Goal: Task Accomplishment & Management: Manage account settings

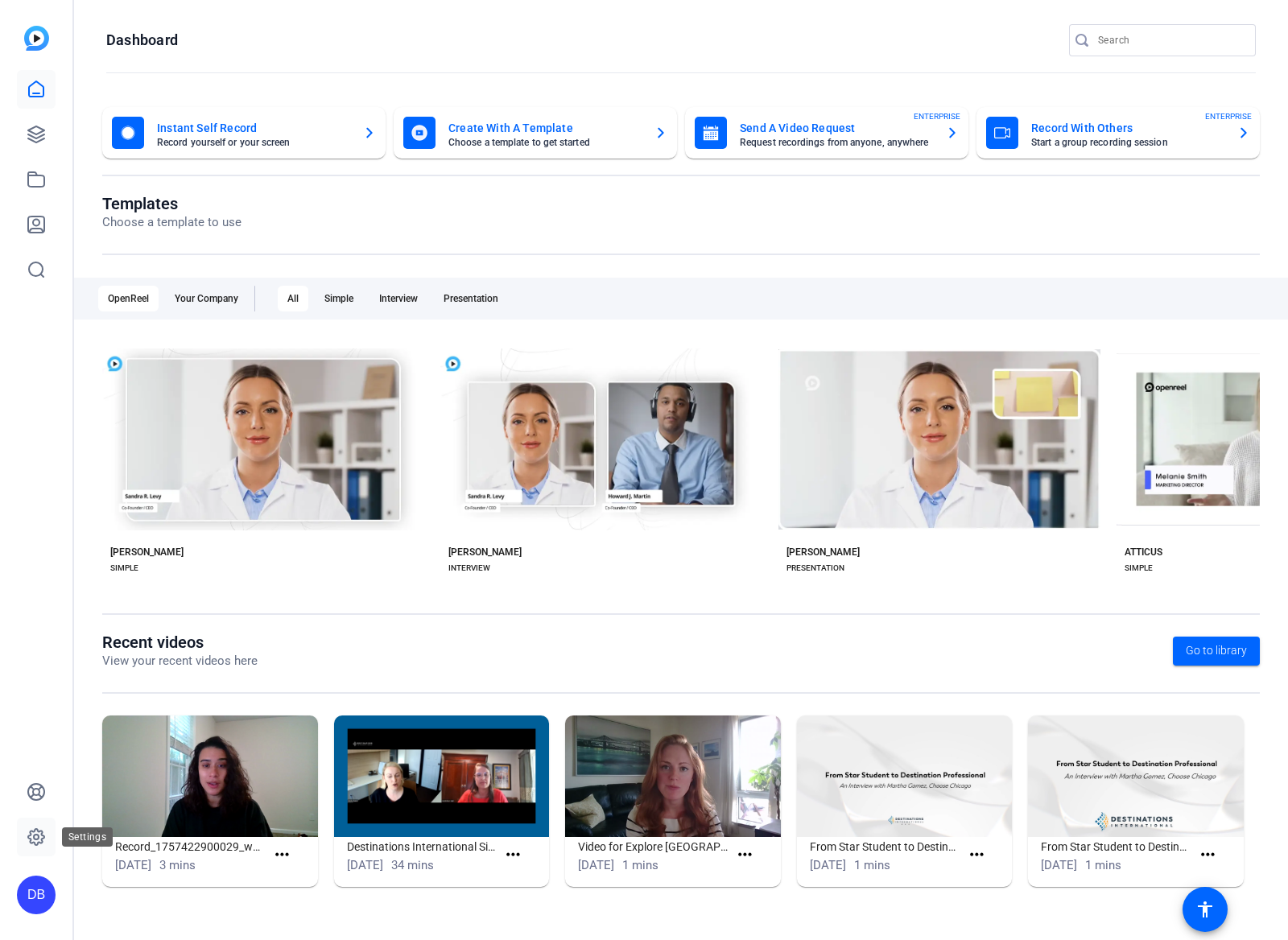
click at [36, 841] on icon at bounding box center [36, 837] width 19 height 19
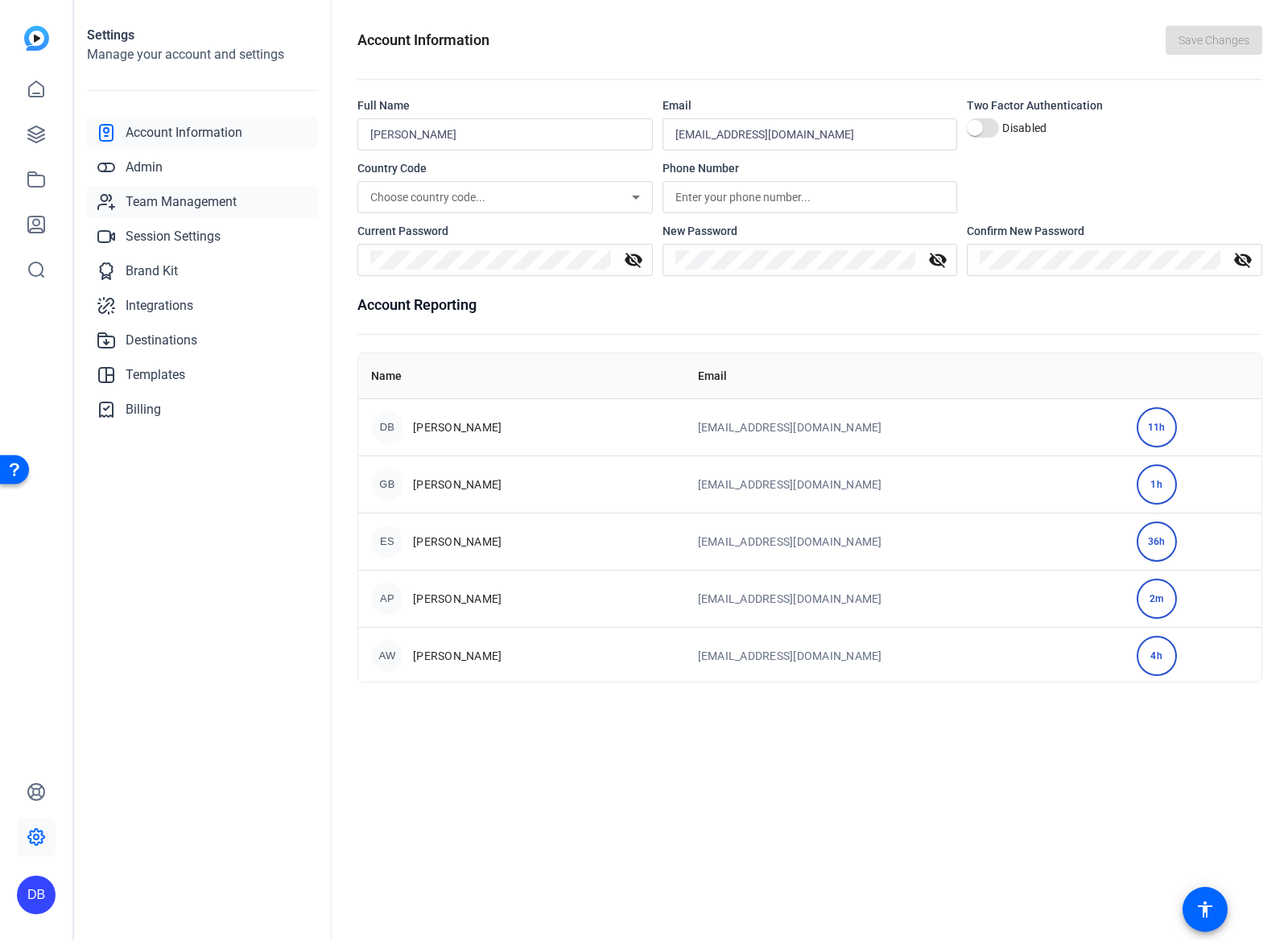
click at [177, 197] on span "Team Management" at bounding box center [180, 201] width 111 height 19
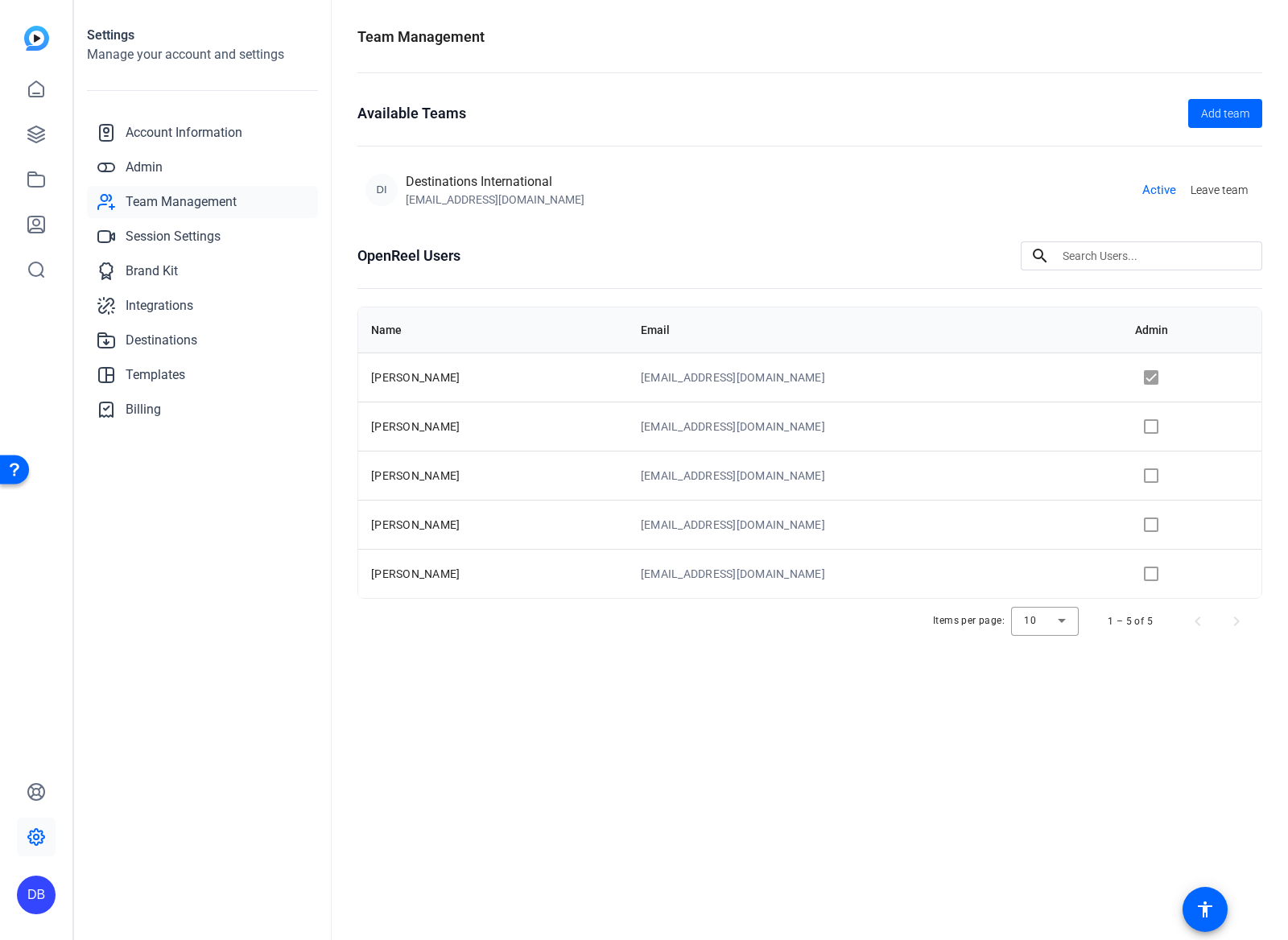
drag, startPoint x: 511, startPoint y: 544, endPoint x: 856, endPoint y: 556, distance: 345.2
click at [856, 556] on tbody "[PERSON_NAME] [EMAIL_ADDRESS][DOMAIN_NAME] [PERSON_NAME] [EMAIL_ADDRESS][DOMAIN…" at bounding box center [809, 475] width 904 height 245
click at [856, 556] on td "[EMAIL_ADDRESS][DOMAIN_NAME]" at bounding box center [875, 574] width 494 height 49
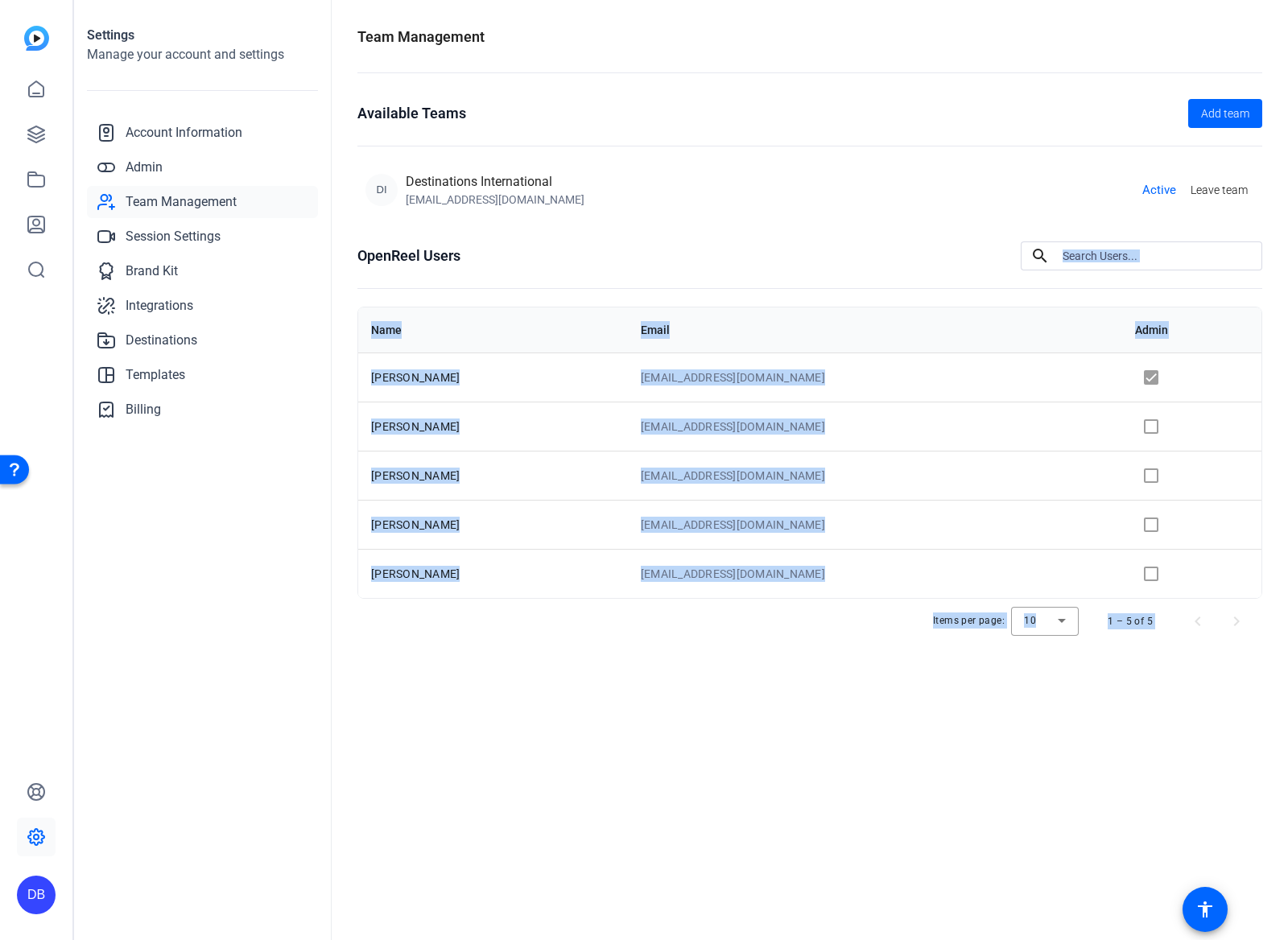
drag, startPoint x: 946, startPoint y: 372, endPoint x: 1171, endPoint y: 646, distance: 354.5
click at [1167, 646] on openreel-team-management "Team Management Available Teams Add team DI Destinations International [EMAIL_A…" at bounding box center [809, 347] width 904 height 643
click at [1171, 646] on openreel-team-management "Team Management Available Teams Add team DI Destinations International [EMAIL_A…" at bounding box center [809, 347] width 904 height 643
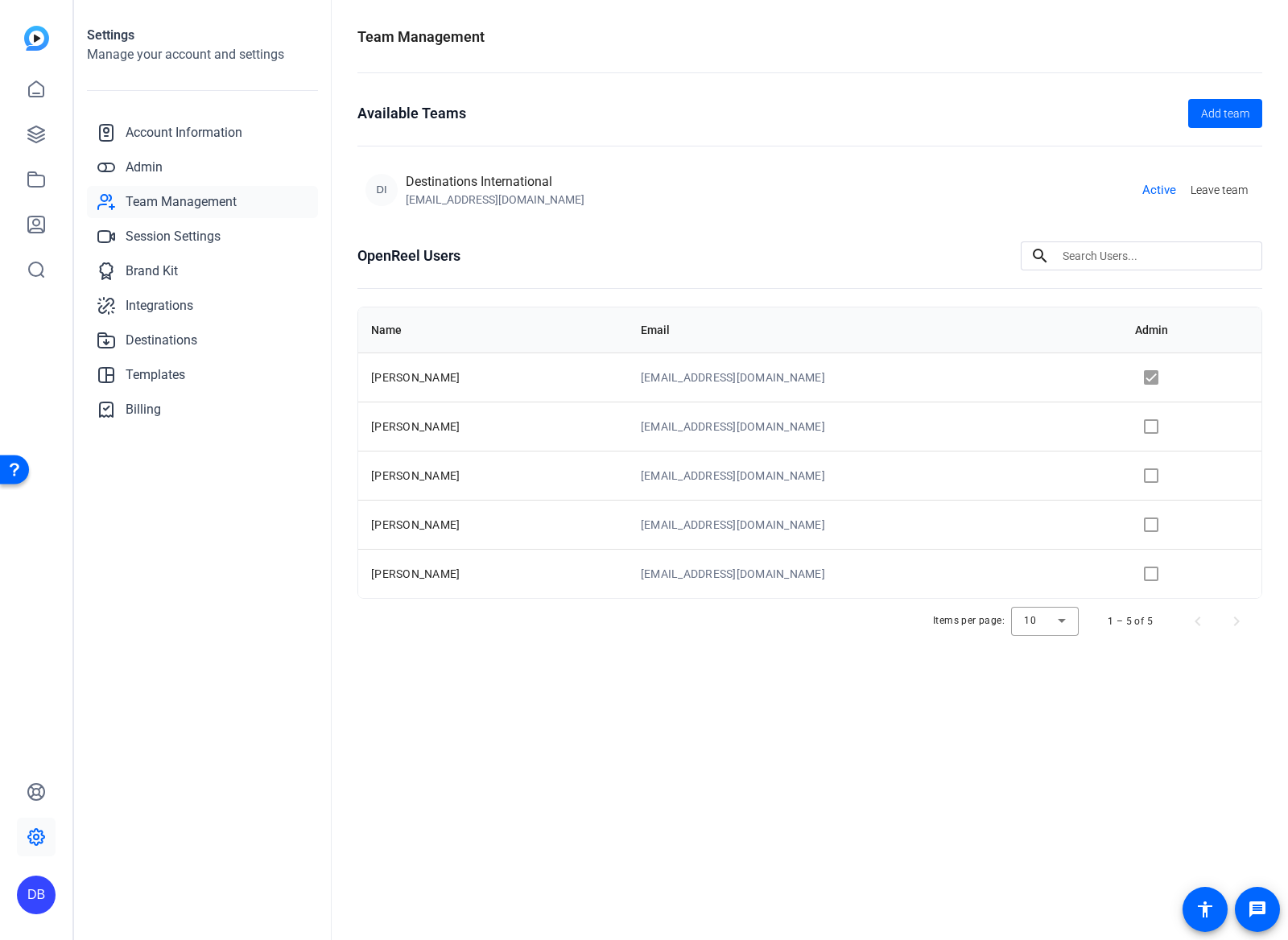
click at [430, 472] on span "[PERSON_NAME]" at bounding box center [415, 476] width 89 height 13
click at [147, 171] on span "Admin" at bounding box center [144, 167] width 37 height 19
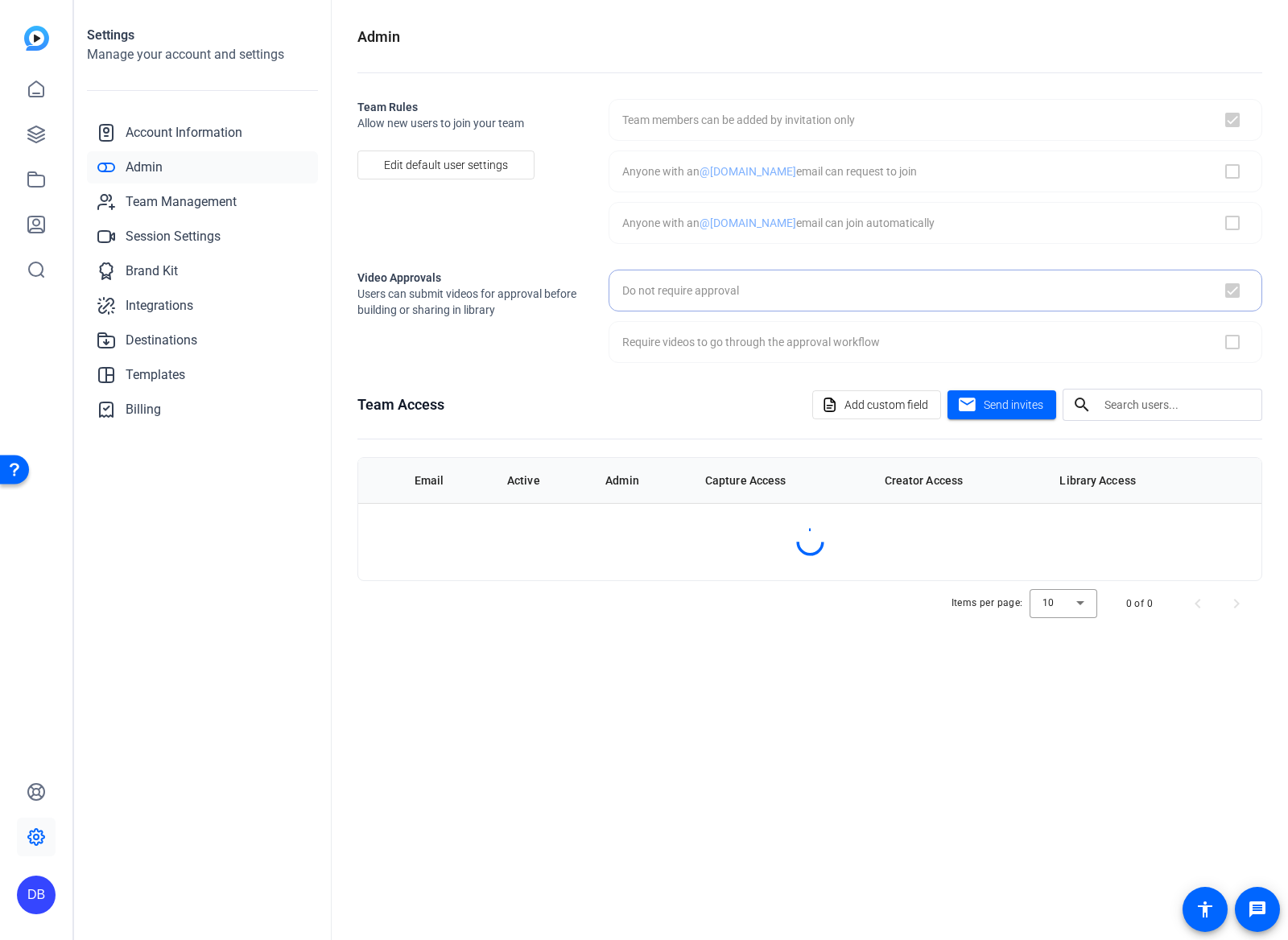
checkbox input "true"
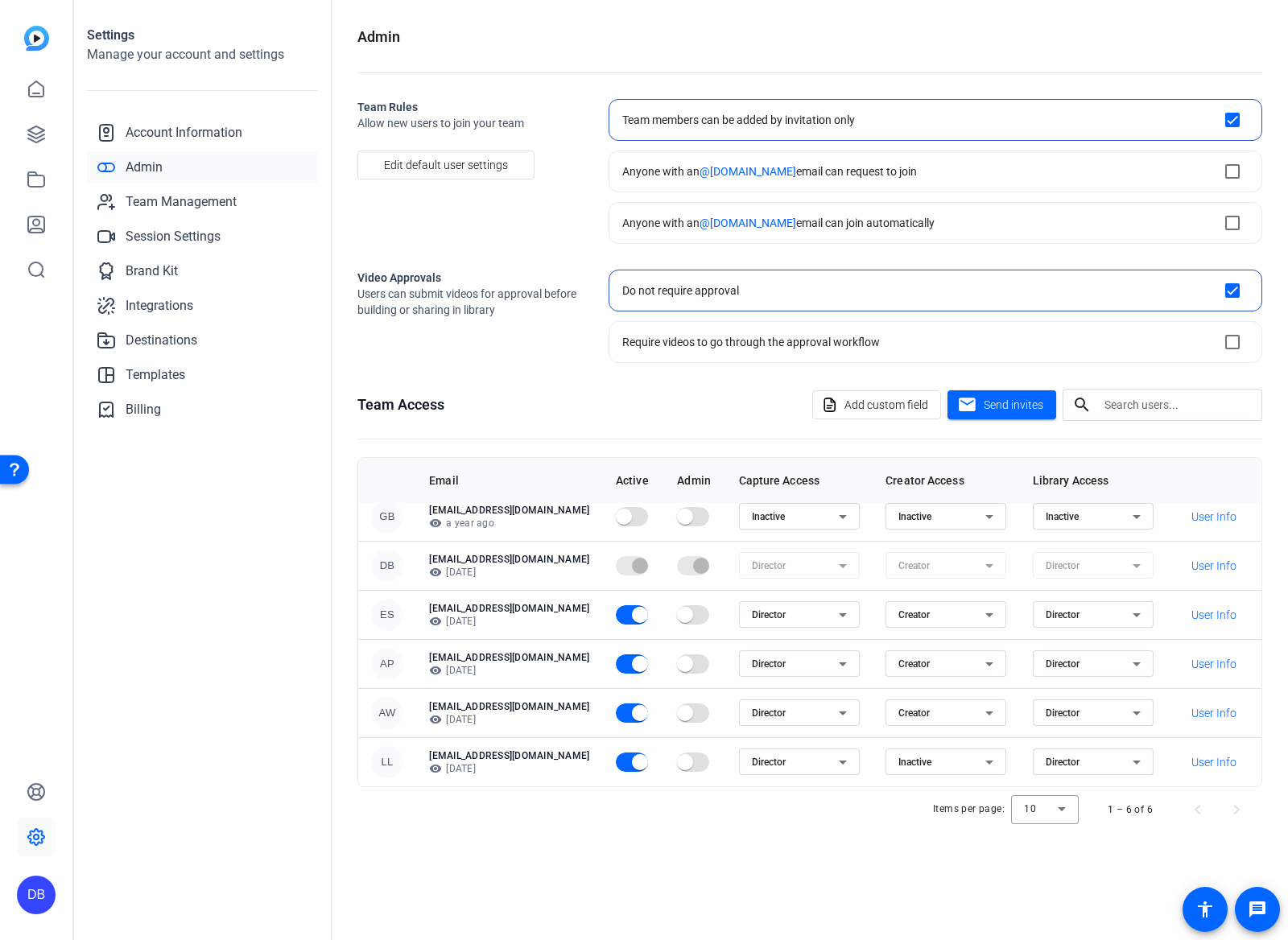
scroll to position [19, 0]
click at [852, 659] on icon at bounding box center [842, 664] width 19 height 19
click at [844, 708] on mat-option "Inactive" at bounding box center [830, 714] width 121 height 26
click at [969, 654] on div "Creator" at bounding box center [941, 664] width 87 height 19
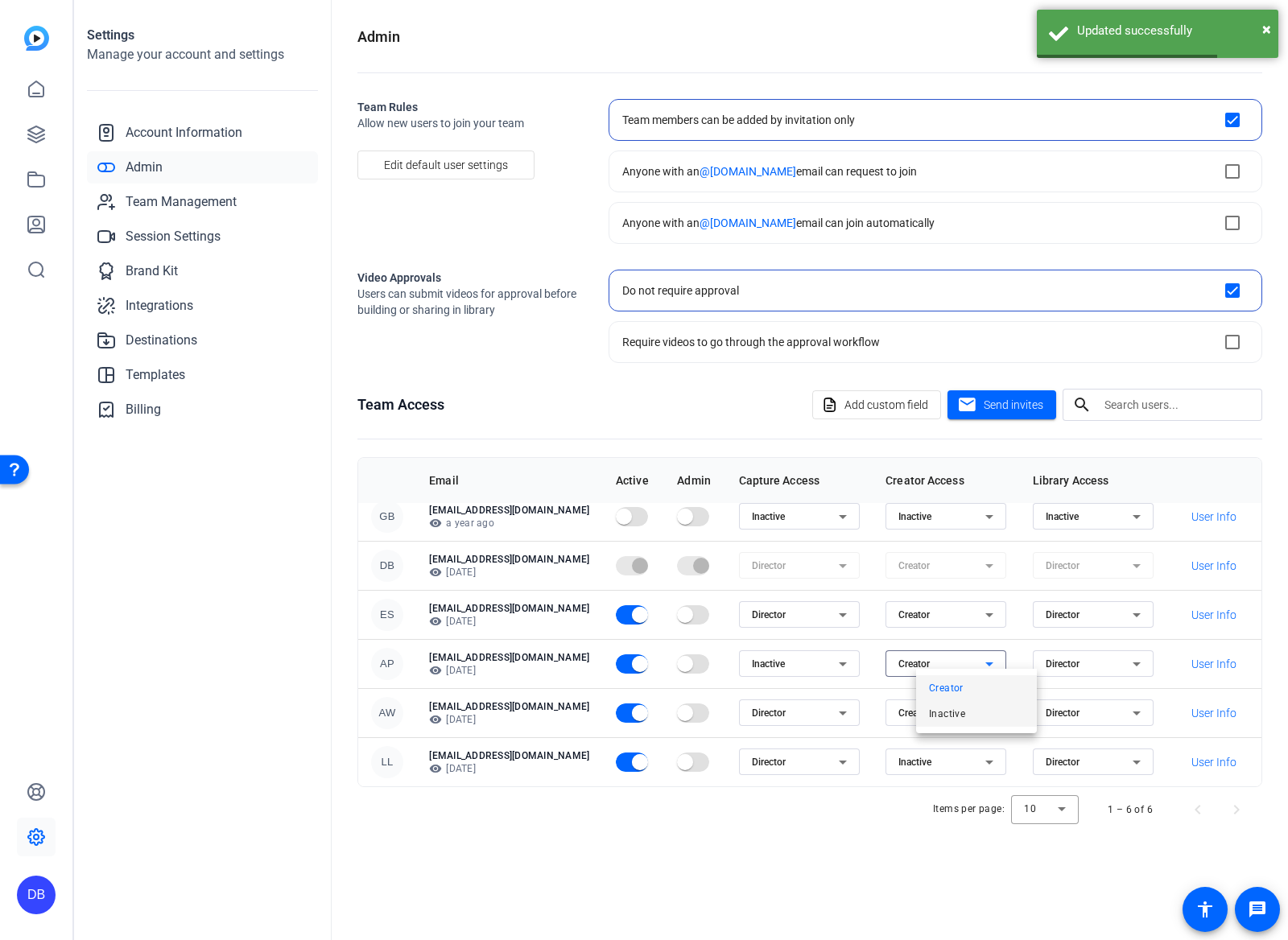
click at [946, 715] on span "Inactive" at bounding box center [947, 713] width 37 height 19
click at [656, 657] on span "button" at bounding box center [640, 664] width 32 height 32
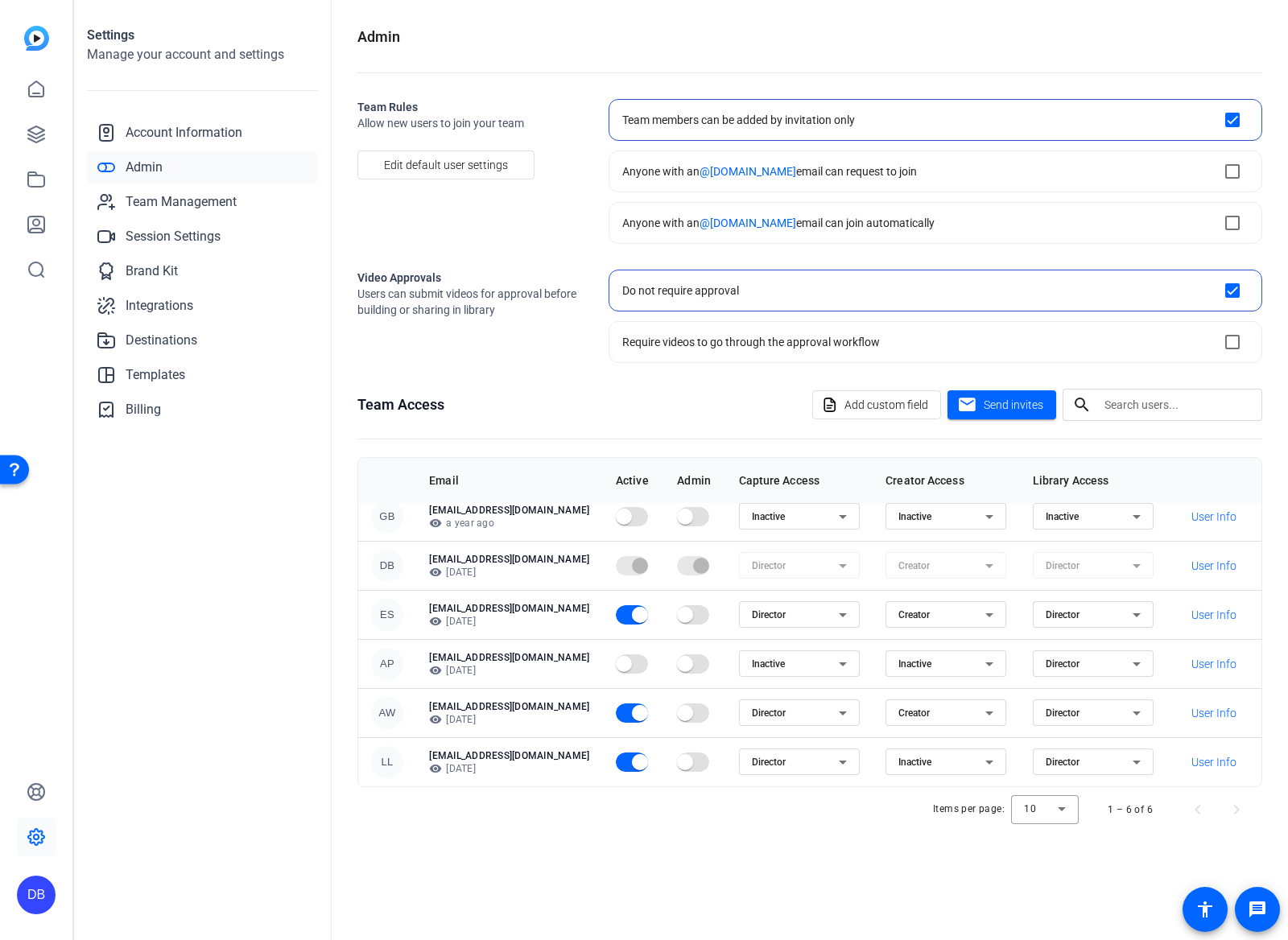
click at [438, 713] on mat-icon "visibility" at bounding box center [436, 719] width 13 height 13
click at [1196, 765] on span at bounding box center [1214, 762] width 69 height 38
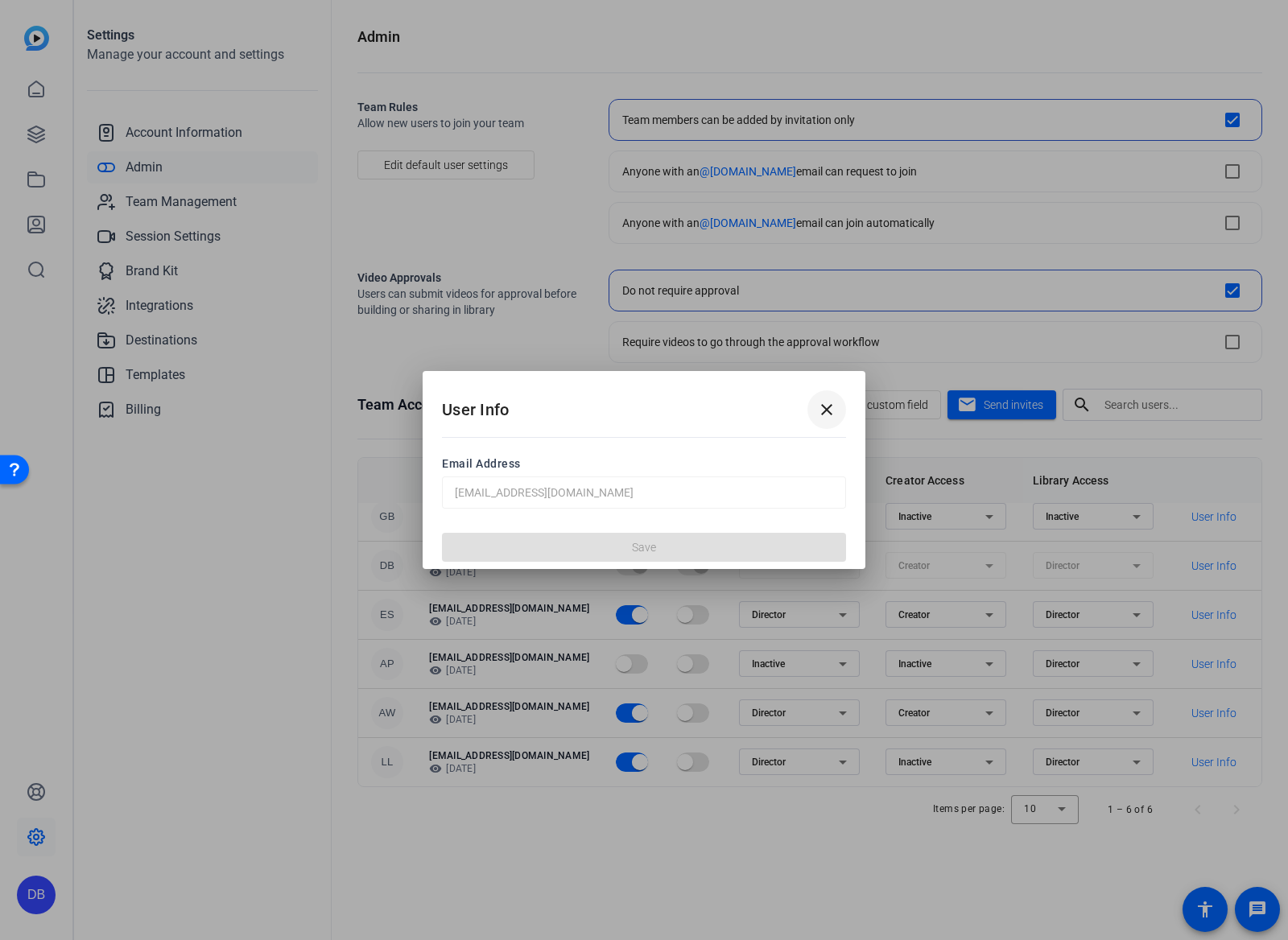
click at [835, 411] on mat-icon "close" at bounding box center [827, 409] width 19 height 19
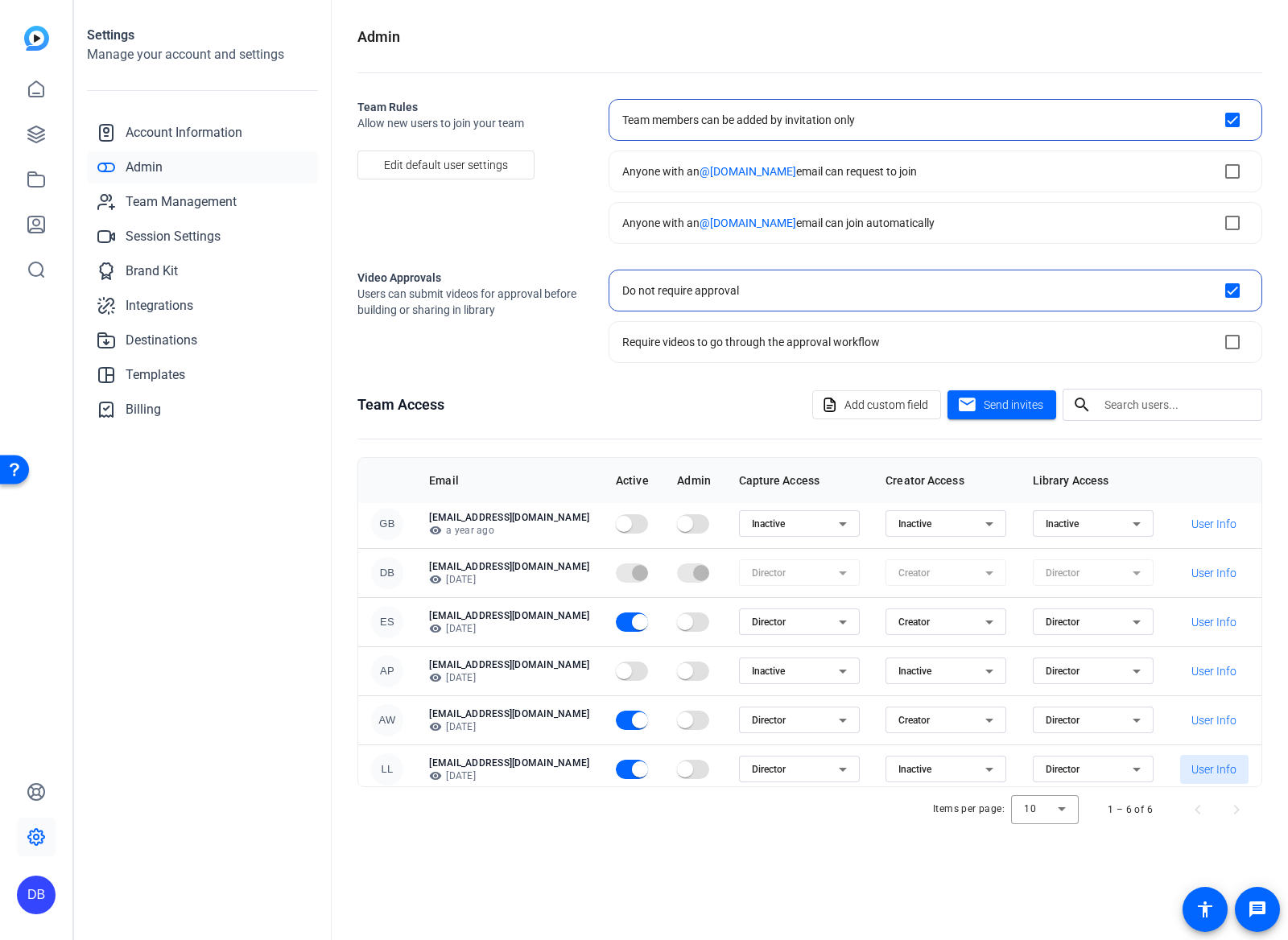
scroll to position [0, 37]
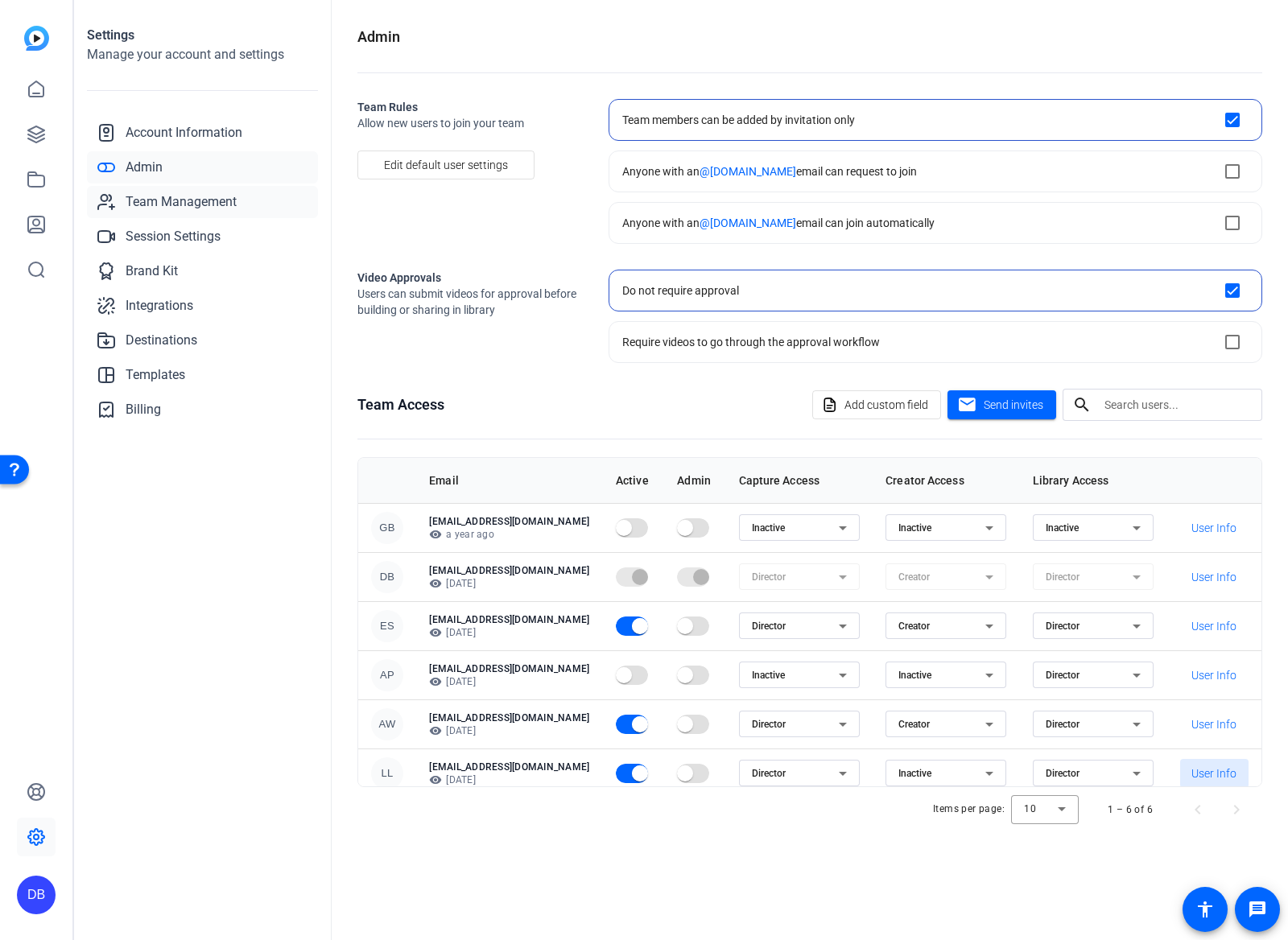
click at [194, 192] on span "Team Management" at bounding box center [180, 201] width 111 height 19
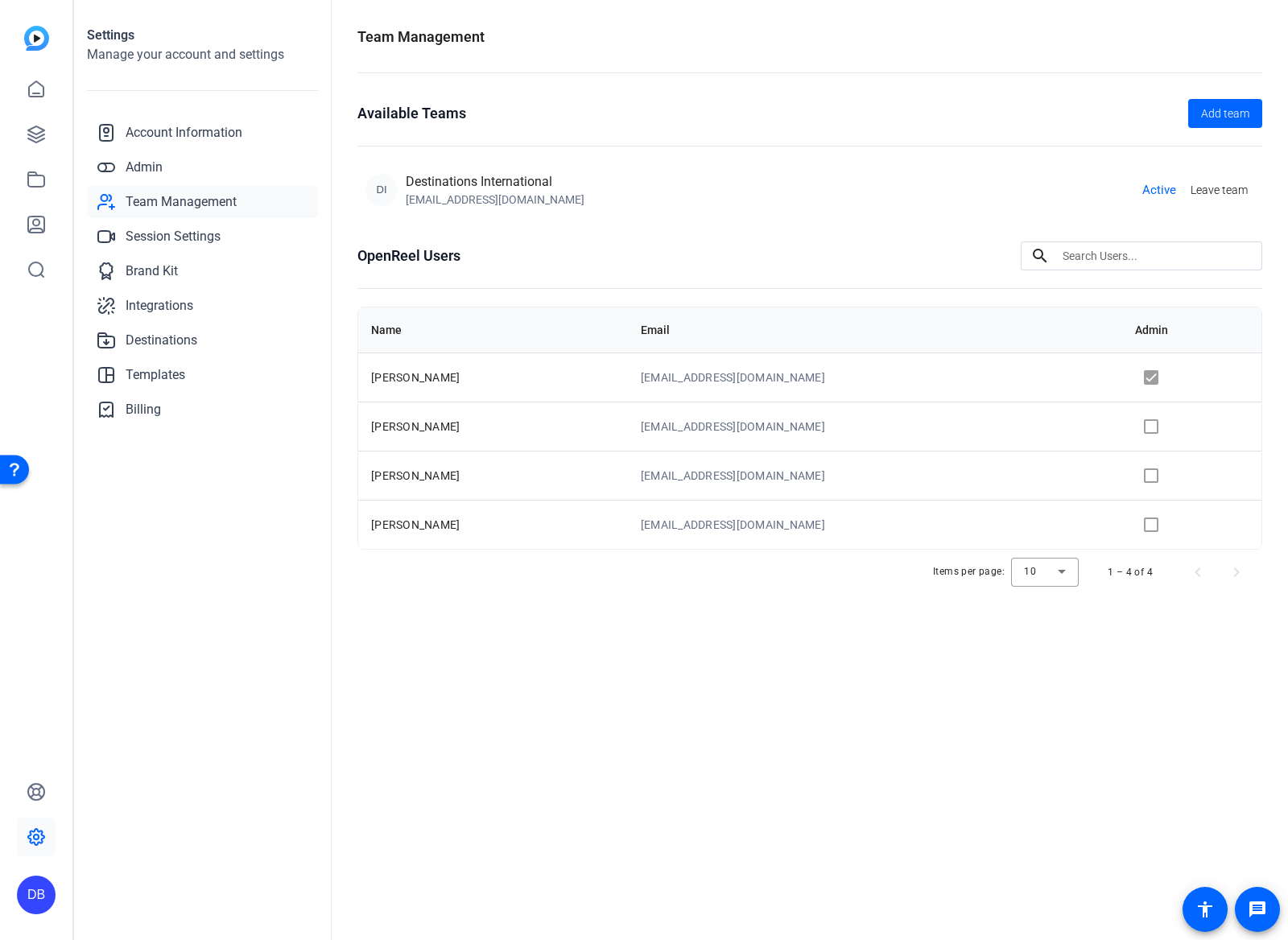
drag, startPoint x: 1250, startPoint y: 120, endPoint x: 1140, endPoint y: 182, distance: 126.3
click at [1196, 183] on div "Available Teams Add team DI Destinations International [EMAIL_ADDRESS][DOMAIN_N…" at bounding box center [809, 157] width 904 height 117
click at [172, 167] on link "Admin" at bounding box center [202, 167] width 231 height 32
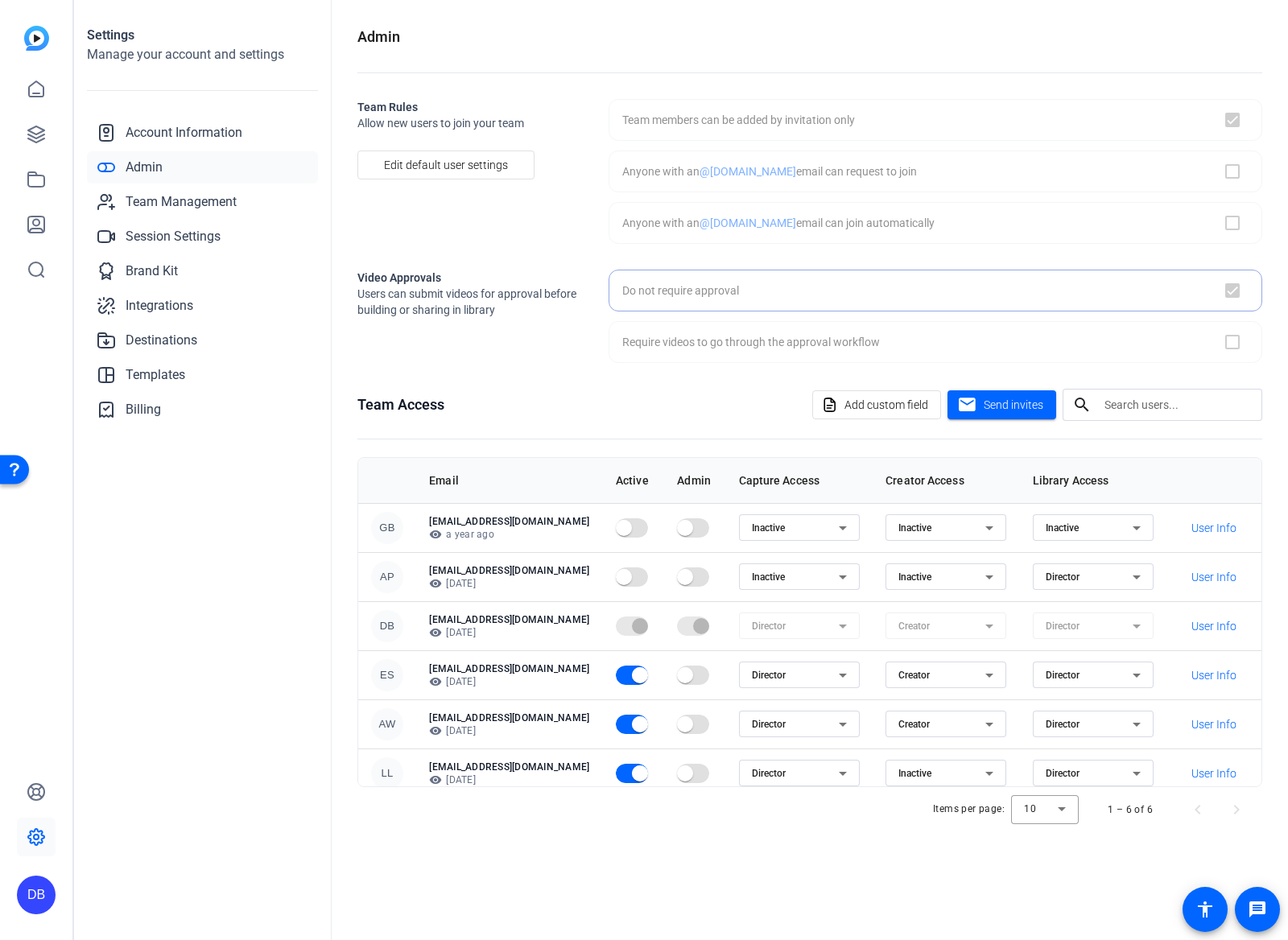
checkbox input "true"
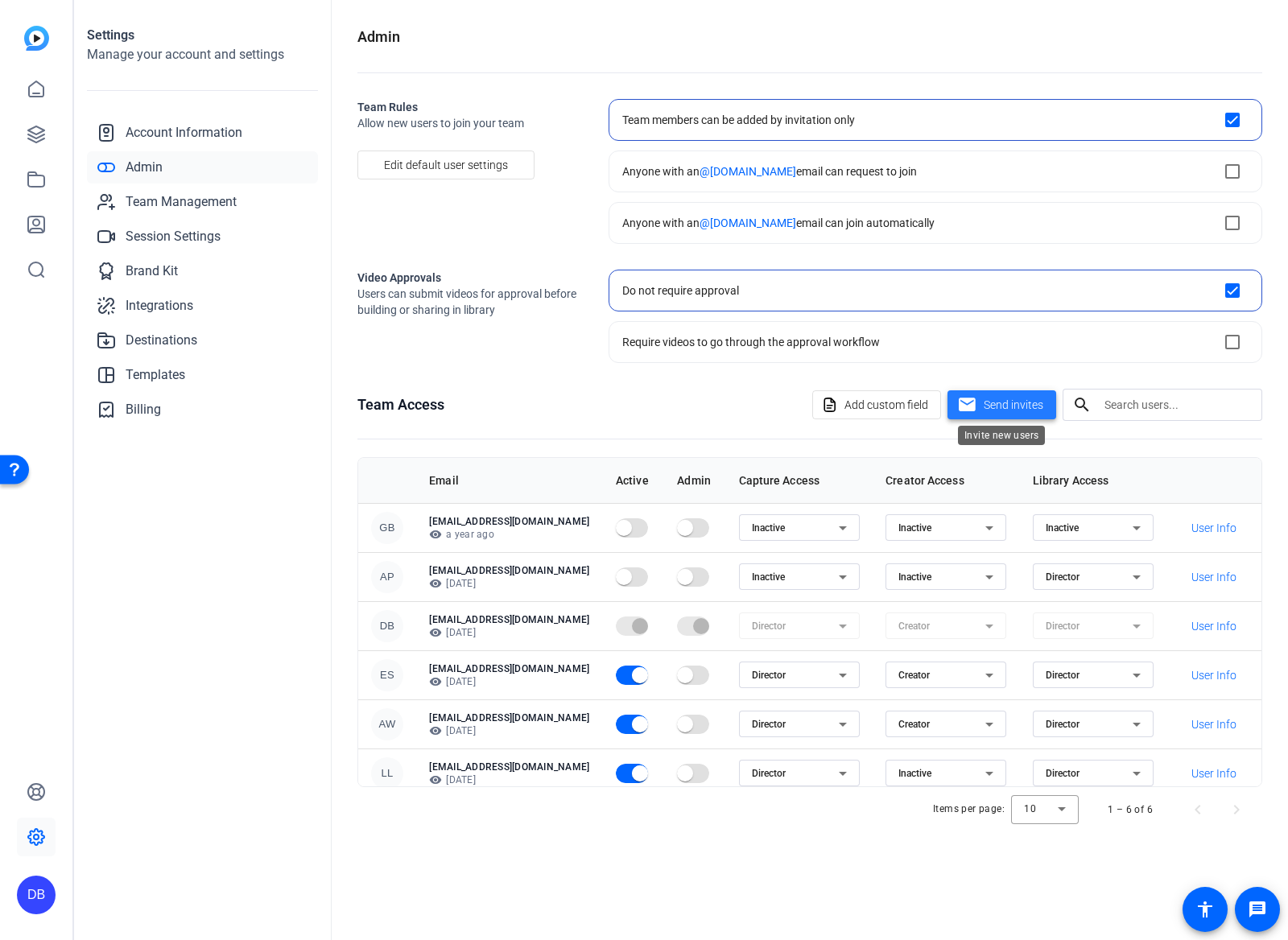
click at [999, 406] on span "Send invites" at bounding box center [1013, 405] width 60 height 16
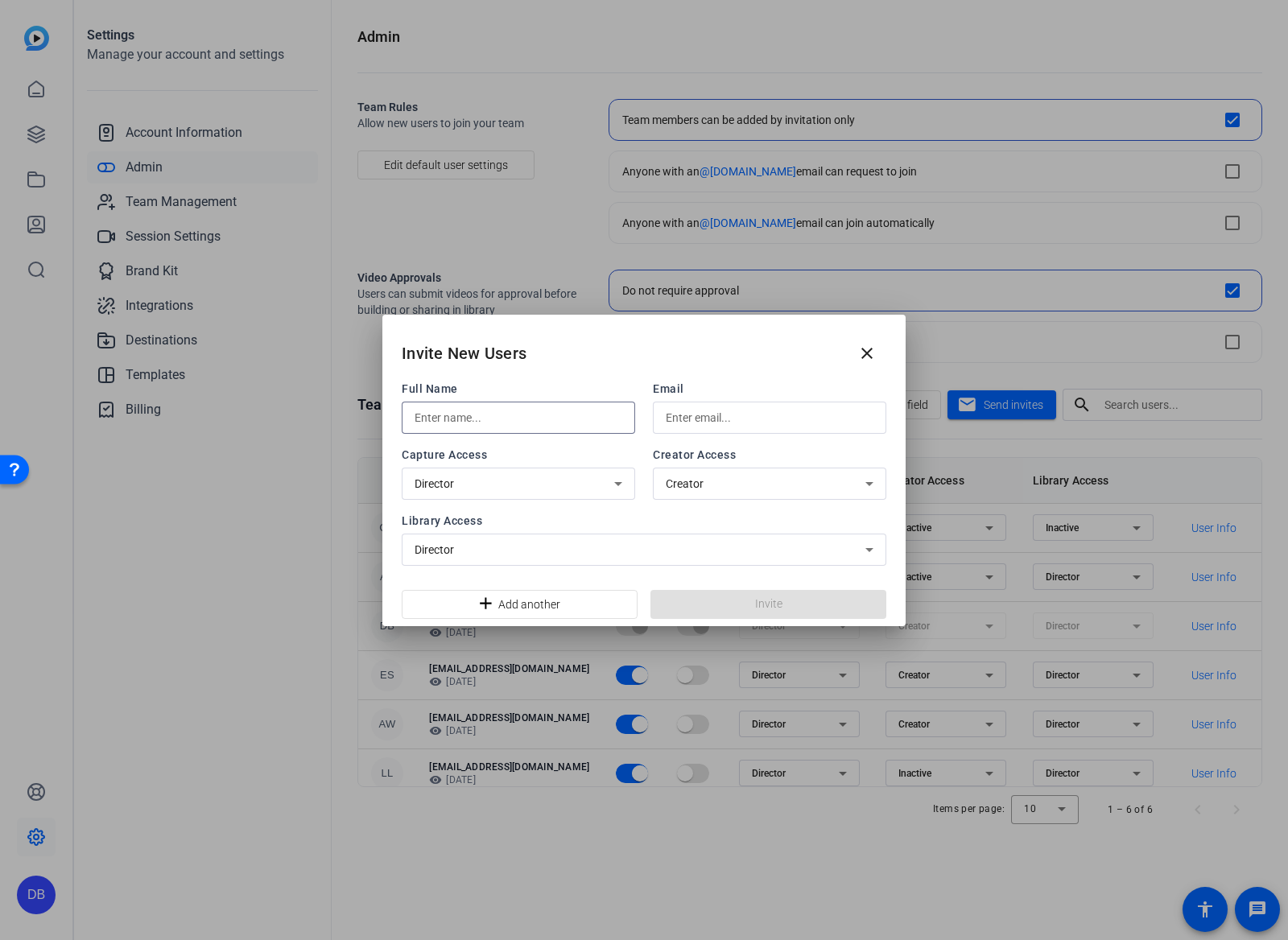
click at [554, 422] on input "text" at bounding box center [518, 417] width 208 height 19
type input "[PERSON_NAME]"
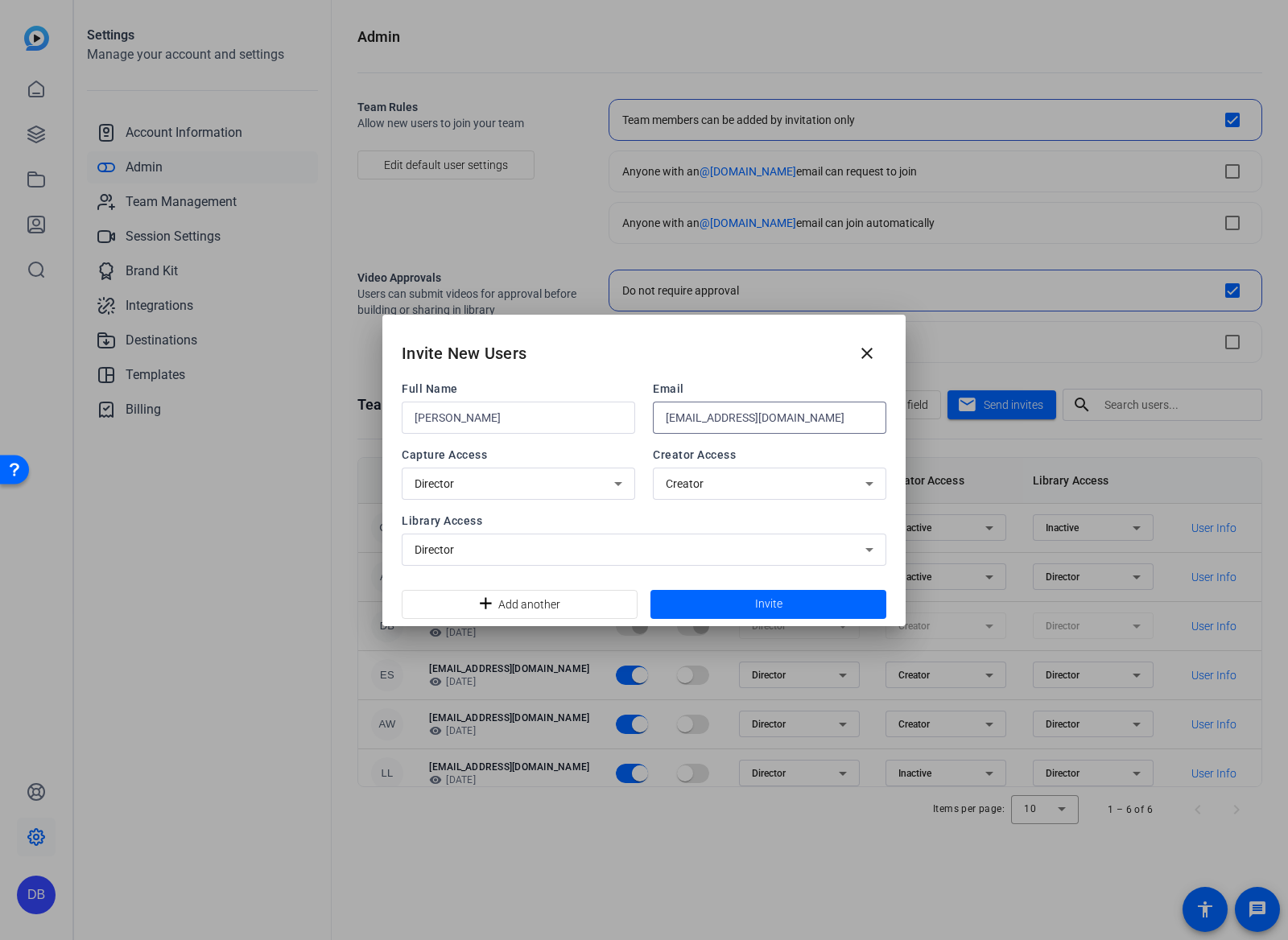
type input "[EMAIL_ADDRESS][DOMAIN_NAME]"
drag, startPoint x: 698, startPoint y: 404, endPoint x: 718, endPoint y: 407, distance: 20.2
click at [718, 407] on div "[EMAIL_ADDRESS][DOMAIN_NAME]" at bounding box center [769, 417] width 208 height 32
click at [707, 423] on input "[EMAIL_ADDRESS][DOMAIN_NAME]" at bounding box center [769, 417] width 208 height 19
click at [873, 359] on mat-icon "close" at bounding box center [867, 352] width 19 height 19
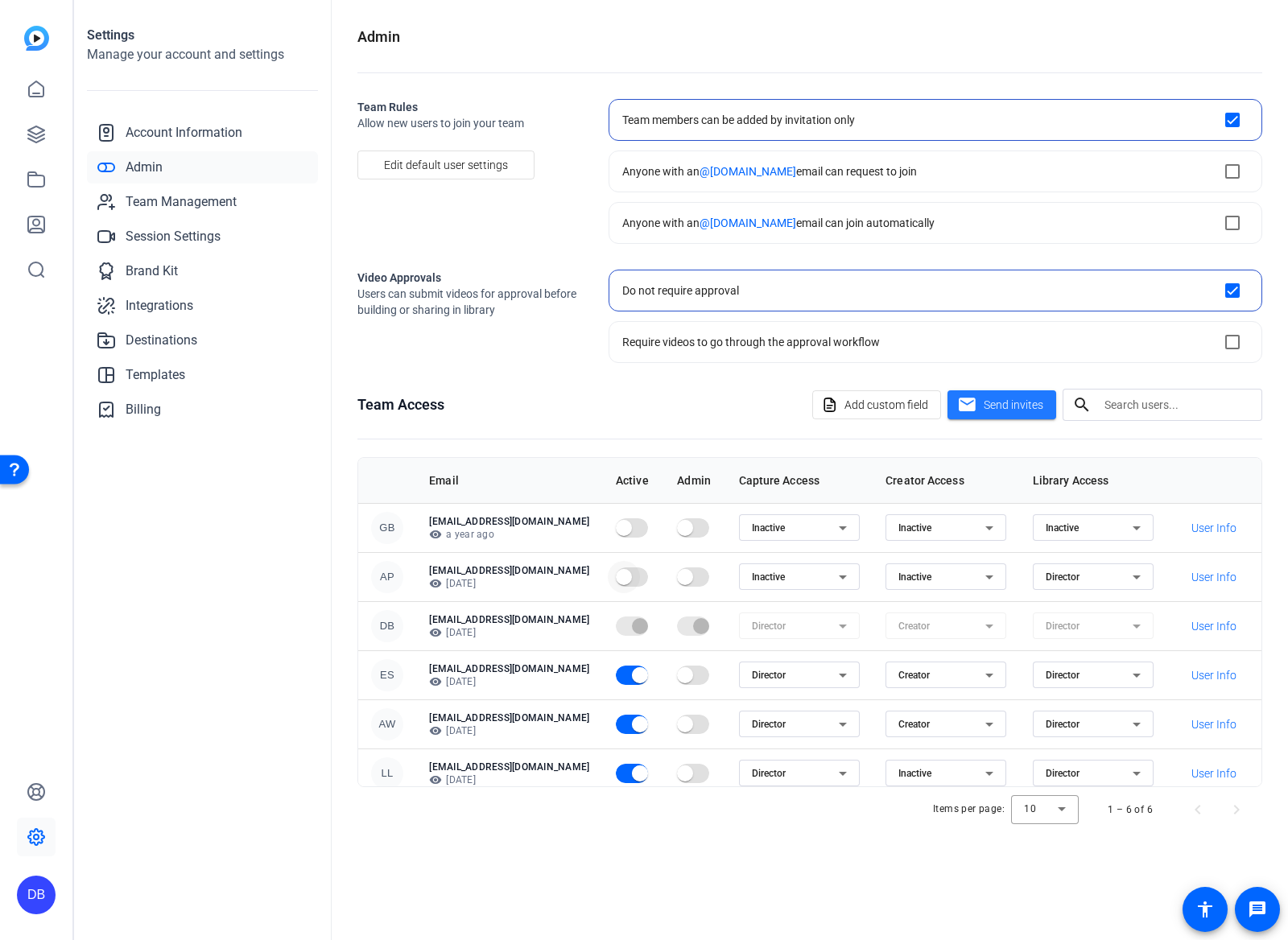
click at [640, 579] on span "button" at bounding box center [623, 577] width 32 height 32
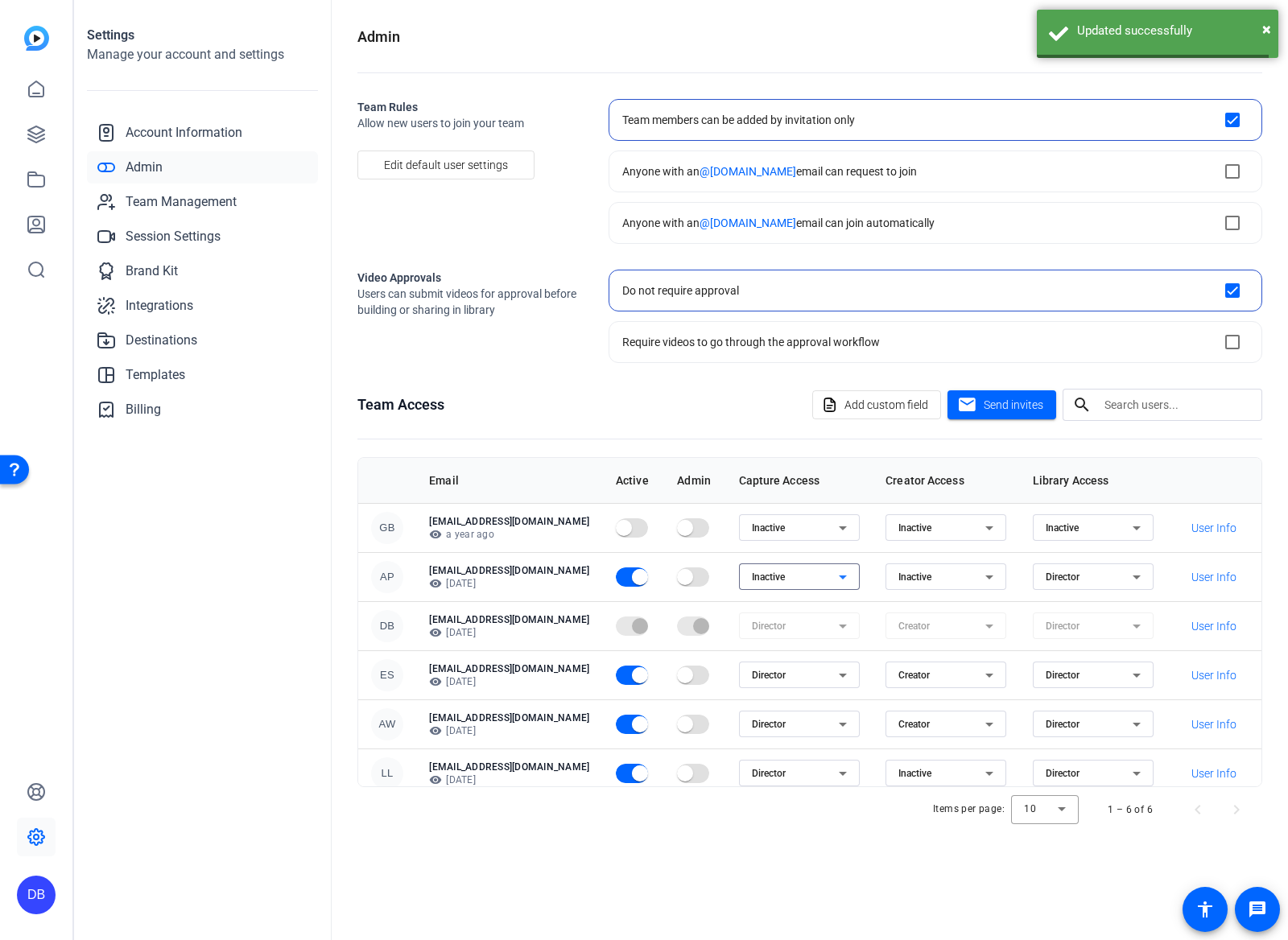
click at [839, 575] on div "Inactive" at bounding box center [795, 577] width 87 height 19
click at [831, 611] on mat-option "Director" at bounding box center [830, 610] width 121 height 26
click at [931, 575] on span "Inactive" at bounding box center [915, 577] width 33 height 11
click at [956, 610] on span "Creator" at bounding box center [947, 609] width 35 height 19
click at [315, 529] on div "Settings Manage your account and settings Account Information Admin Team Manage…" at bounding box center [202, 470] width 257 height 940
